Goal: Check status: Check status

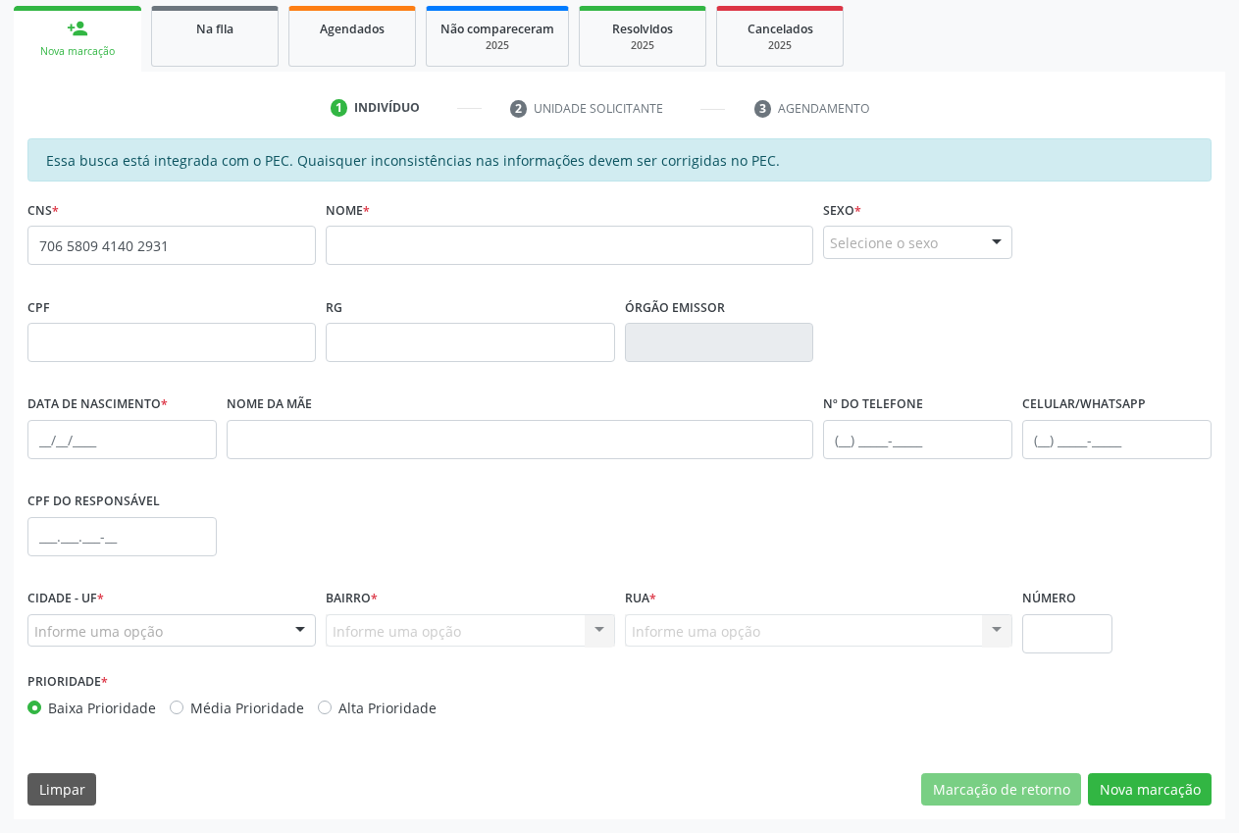
scroll to position [287, 0]
drag, startPoint x: 170, startPoint y: 251, endPoint x: 0, endPoint y: 289, distance: 174.0
click at [0, 289] on div "Acompanhamento Acompanhe a situação das marcações correntes e finalizadas Relat…" at bounding box center [619, 326] width 1239 height 1012
type input "700 5003 2692 3357"
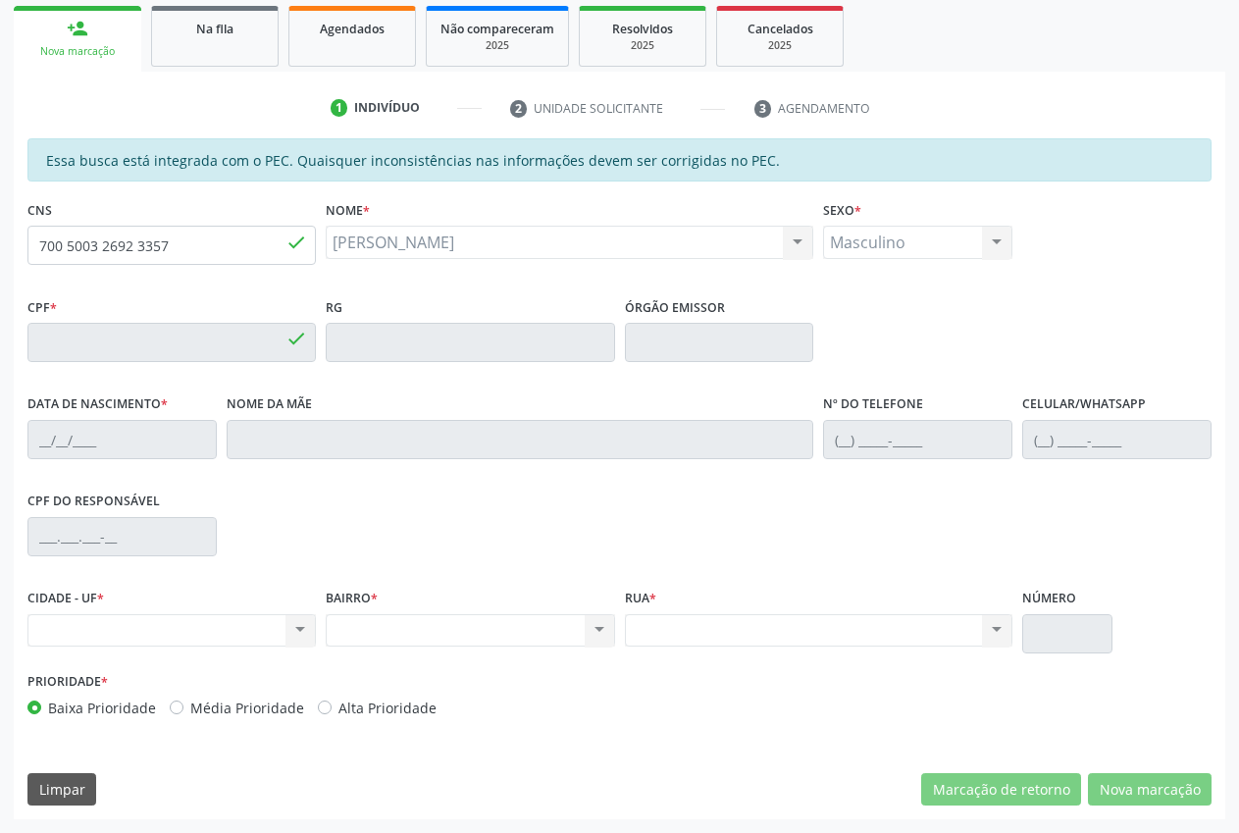
type input "714.058.454-06"
type input "[DATE]"
type input "[PERSON_NAME]"
type input "[PHONE_NUMBER]"
drag, startPoint x: 36, startPoint y: 239, endPoint x: 183, endPoint y: 249, distance: 147.5
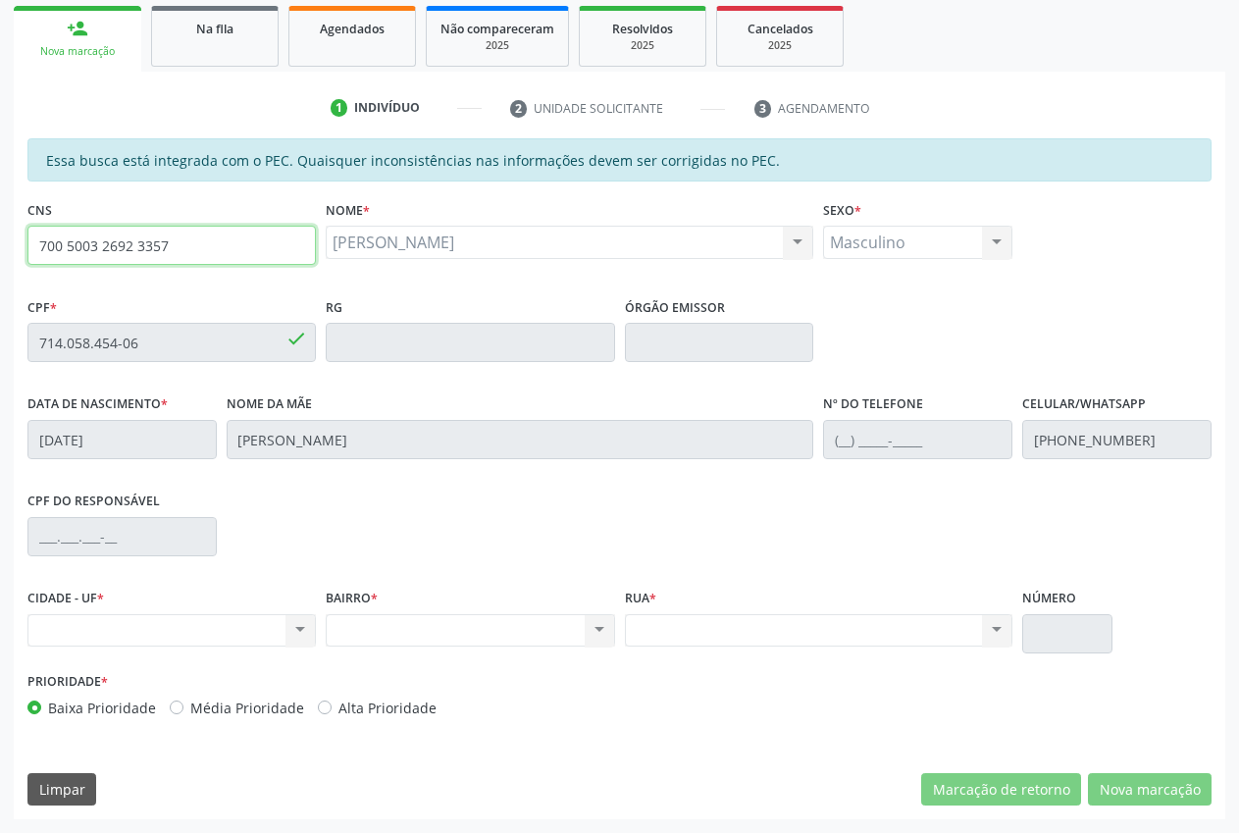
click at [194, 261] on input "700 5003 2692 3357" at bounding box center [171, 245] width 288 height 39
click at [297, 643] on div "Nenhum resultado encontrado para: " " Não há nenhuma opção para ser exibida." at bounding box center [171, 630] width 288 height 33
click at [266, 628] on div "Nenhum resultado encontrado para: " " Não há nenhuma opção para ser exibida." at bounding box center [171, 630] width 288 height 33
drag, startPoint x: 227, startPoint y: 633, endPoint x: 558, endPoint y: 636, distance: 331.6
click at [254, 630] on div "Nenhum resultado encontrado para: " " Não há nenhuma opção para ser exibida." at bounding box center [171, 630] width 288 height 33
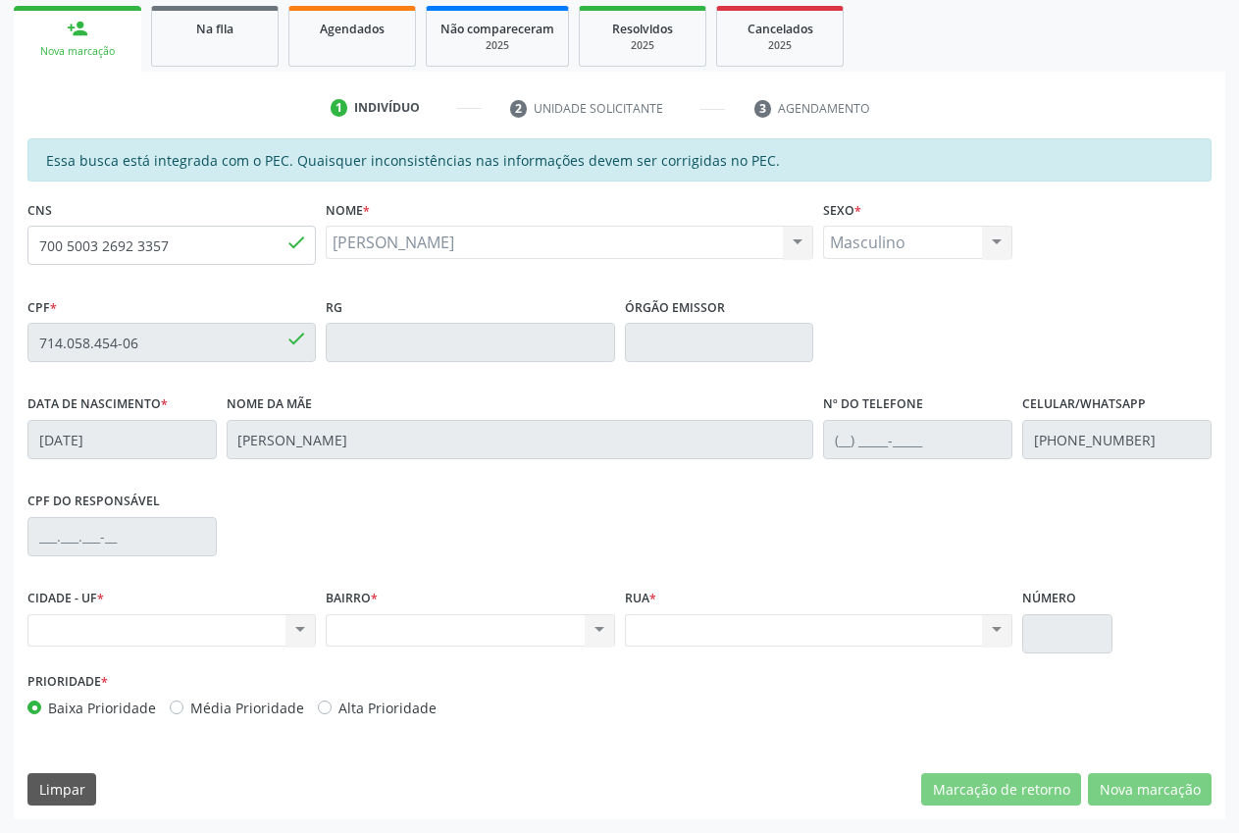
click at [556, 637] on div "Nenhum resultado encontrado para: " " Não há nenhuma opção para ser exibida." at bounding box center [470, 630] width 288 height 33
drag, startPoint x: 734, startPoint y: 629, endPoint x: 751, endPoint y: 624, distance: 17.4
click at [742, 626] on div "Nenhum resultado encontrado para: " " Não há nenhuma opção para ser exibida." at bounding box center [819, 630] width 389 height 33
drag, startPoint x: 176, startPoint y: 240, endPoint x: 29, endPoint y: 256, distance: 147.0
click at [29, 256] on input "700 5003 2692 3357" at bounding box center [171, 245] width 288 height 39
